Goal: Use online tool/utility: Use online tool/utility

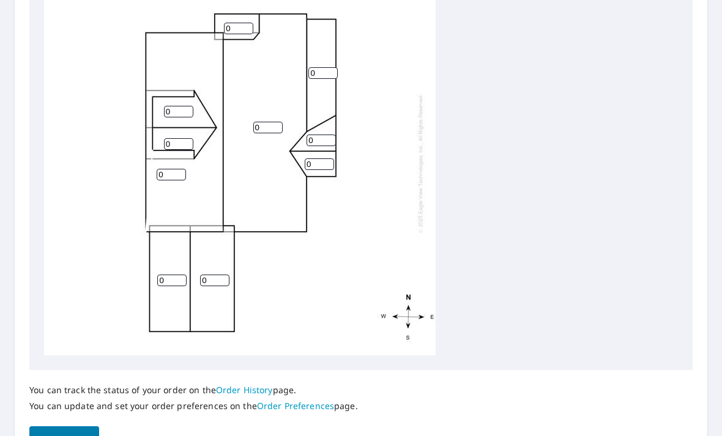
scroll to position [475, 0]
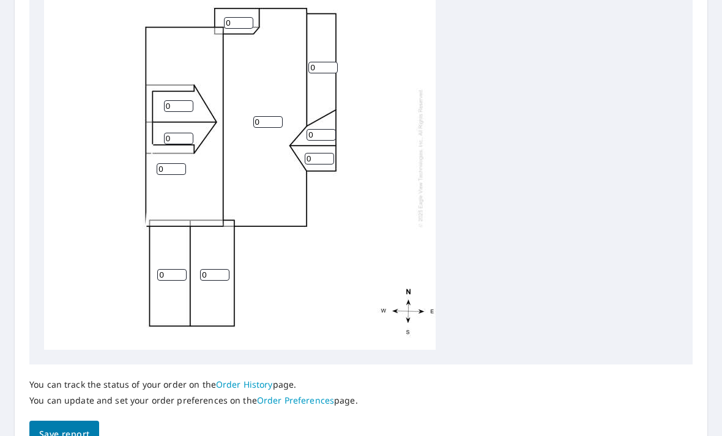
click at [169, 269] on input "0" at bounding box center [171, 275] width 29 height 12
type input "8"
click at [225, 270] on input "0" at bounding box center [214, 275] width 29 height 12
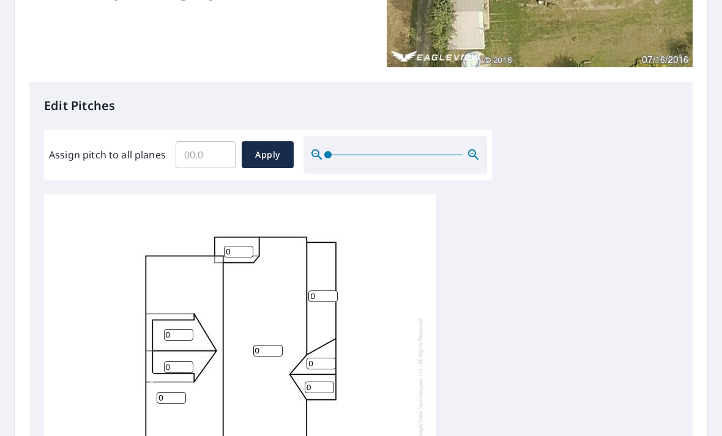
scroll to position [198, 0]
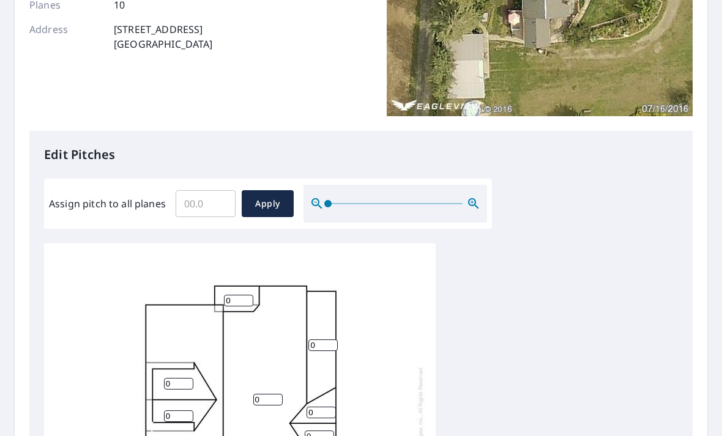
type input "8"
click at [214, 188] on input "Assign pitch to all planes" at bounding box center [206, 204] width 60 height 34
type input "8"
click at [275, 190] on button "Apply" at bounding box center [268, 203] width 52 height 27
type input "8"
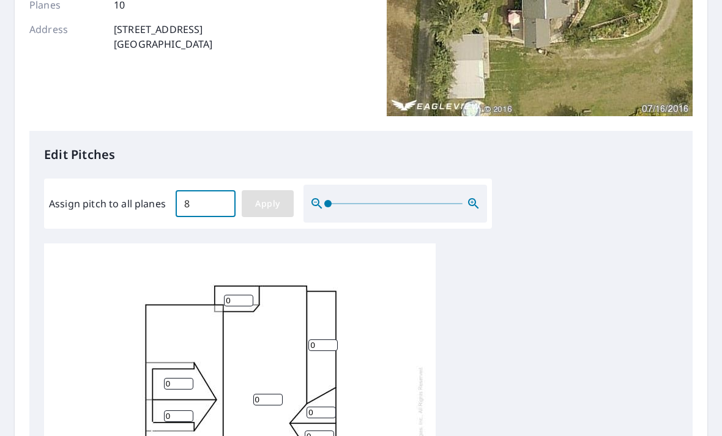
type input "8"
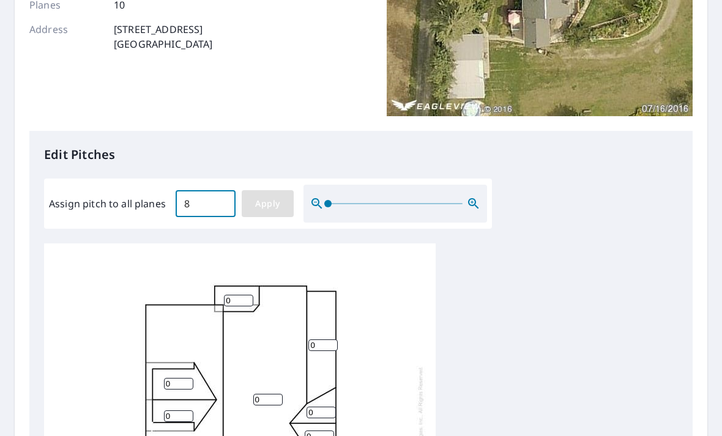
type input "8"
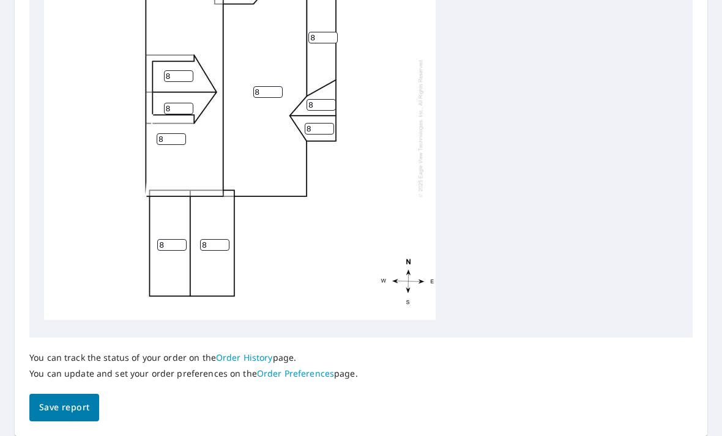
scroll to position [502, 0]
click at [77, 401] on span "Save report" at bounding box center [64, 408] width 50 height 15
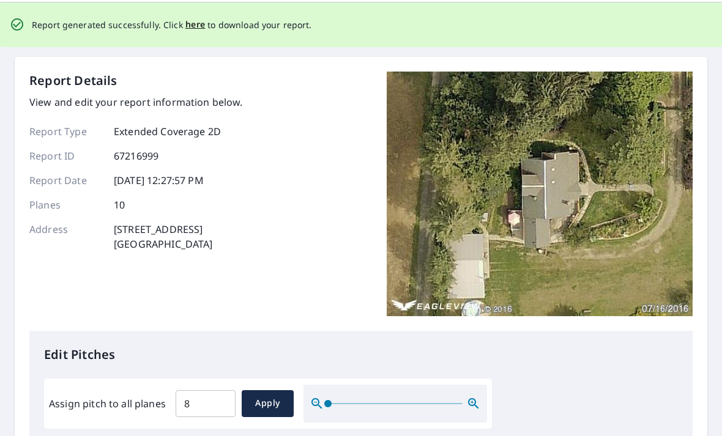
scroll to position [0, 0]
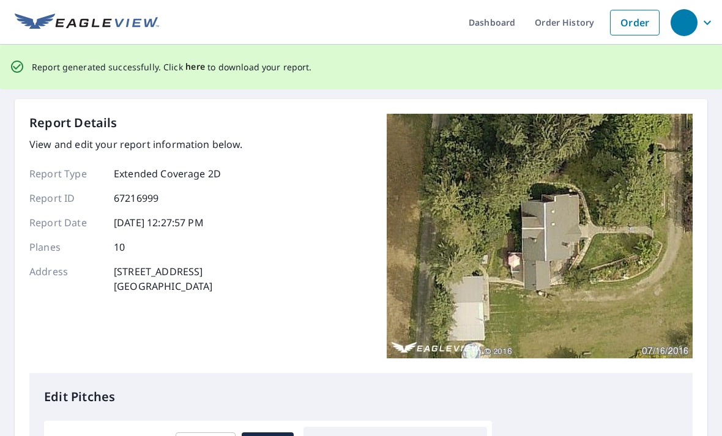
click at [195, 72] on span "here" at bounding box center [195, 66] width 20 height 15
